Goal: Find contact information: Find contact information

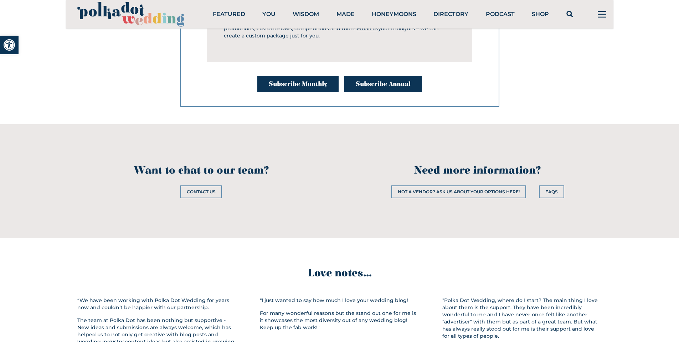
scroll to position [1638, 0]
click at [199, 186] on link "Contact Us" at bounding box center [201, 192] width 42 height 13
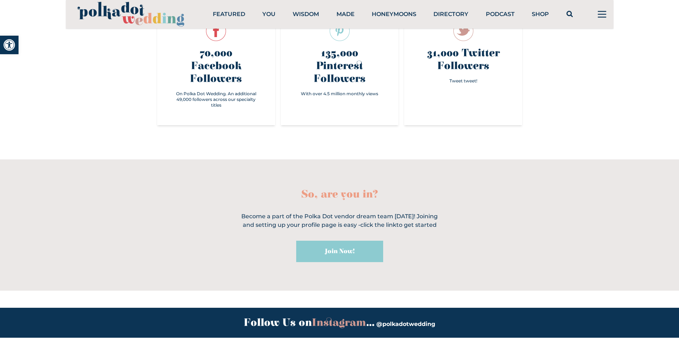
scroll to position [2814, 0]
